Goal: Navigation & Orientation: Find specific page/section

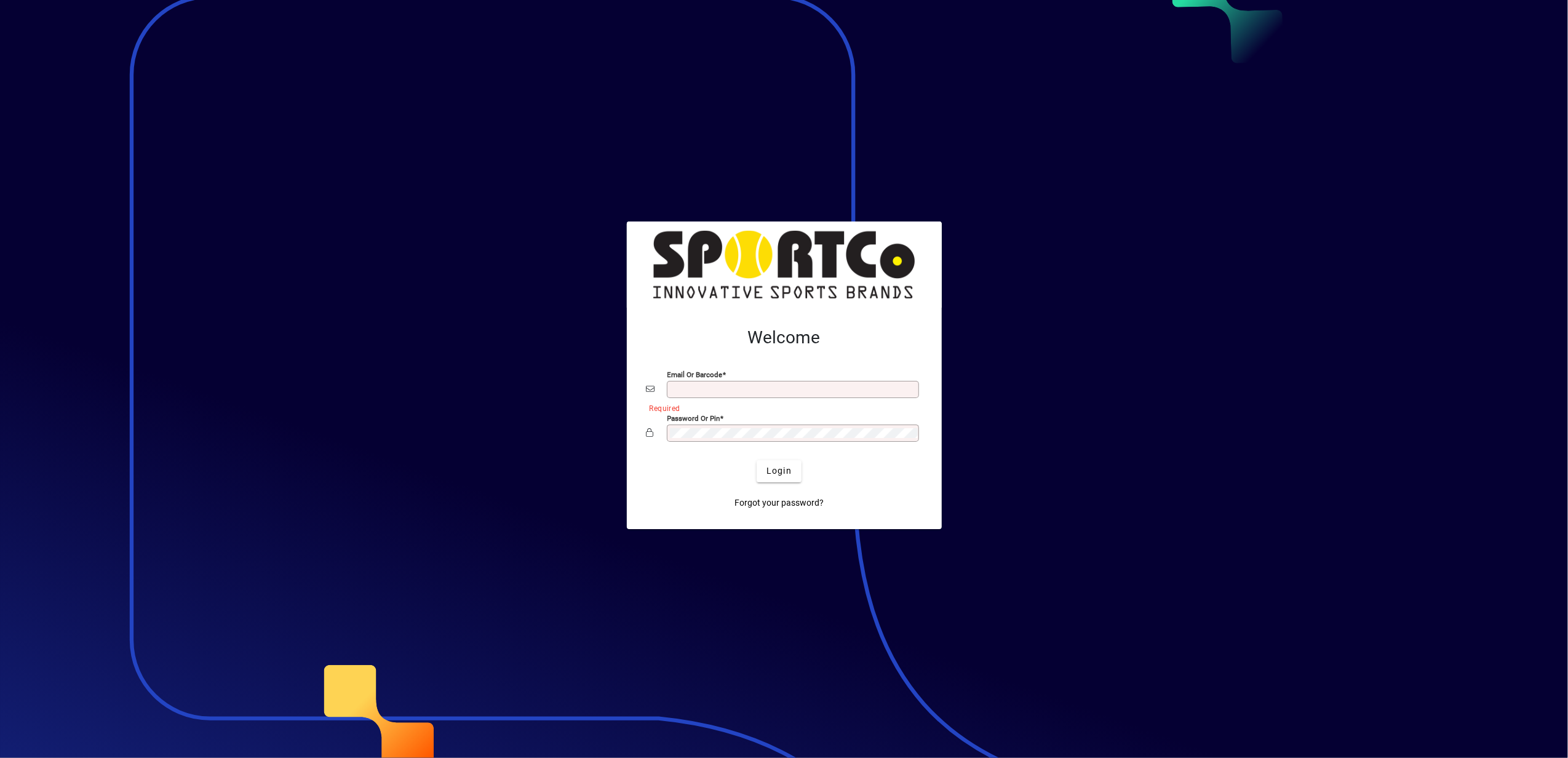
type input "**********"
click at [1410, 722] on div at bounding box center [784, 379] width 1568 height 758
click at [780, 468] on span "Login" at bounding box center [779, 471] width 25 height 13
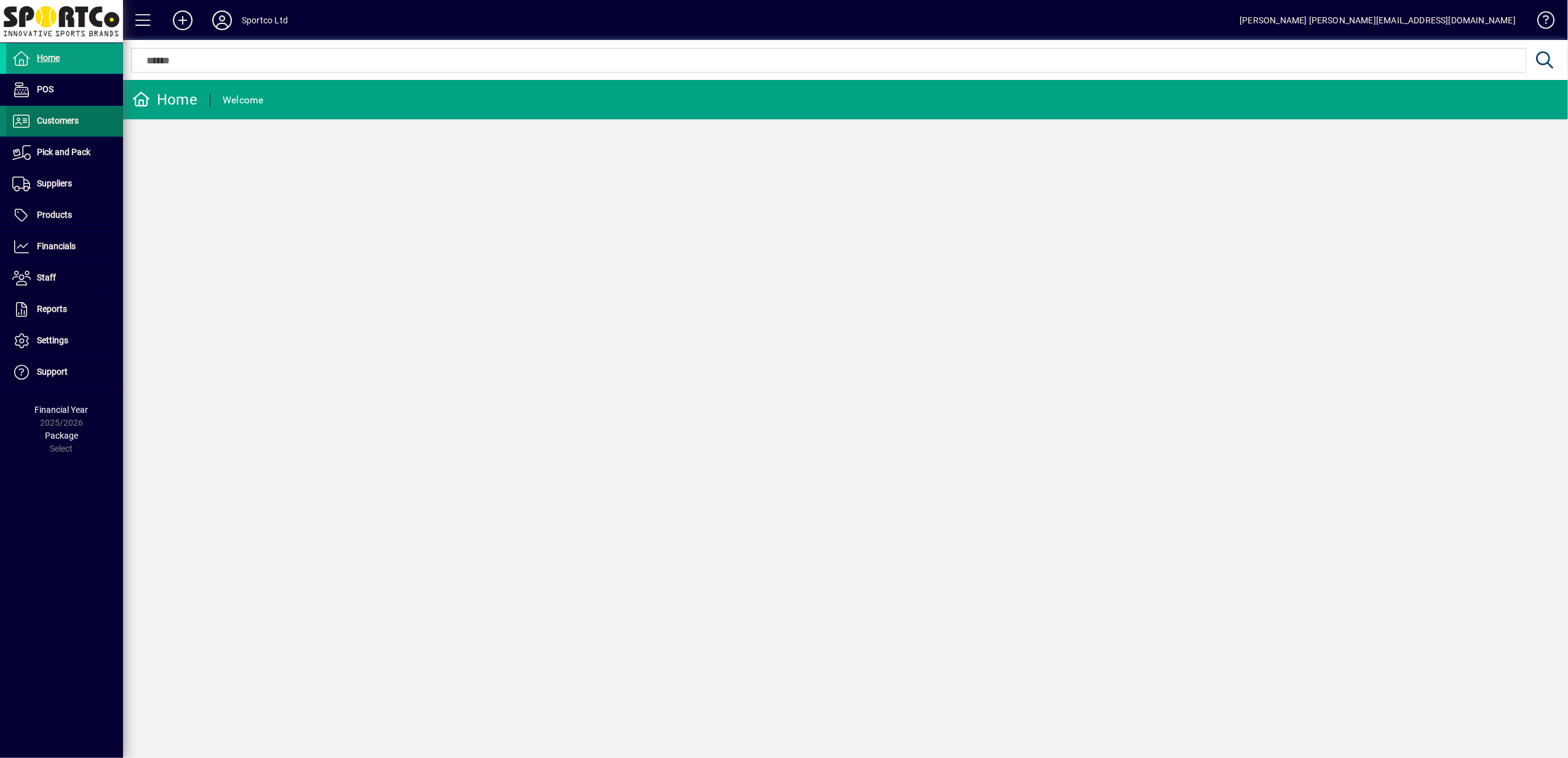
click at [54, 122] on span "Customers" at bounding box center [58, 120] width 42 height 10
